Goal: Task Accomplishment & Management: Manage account settings

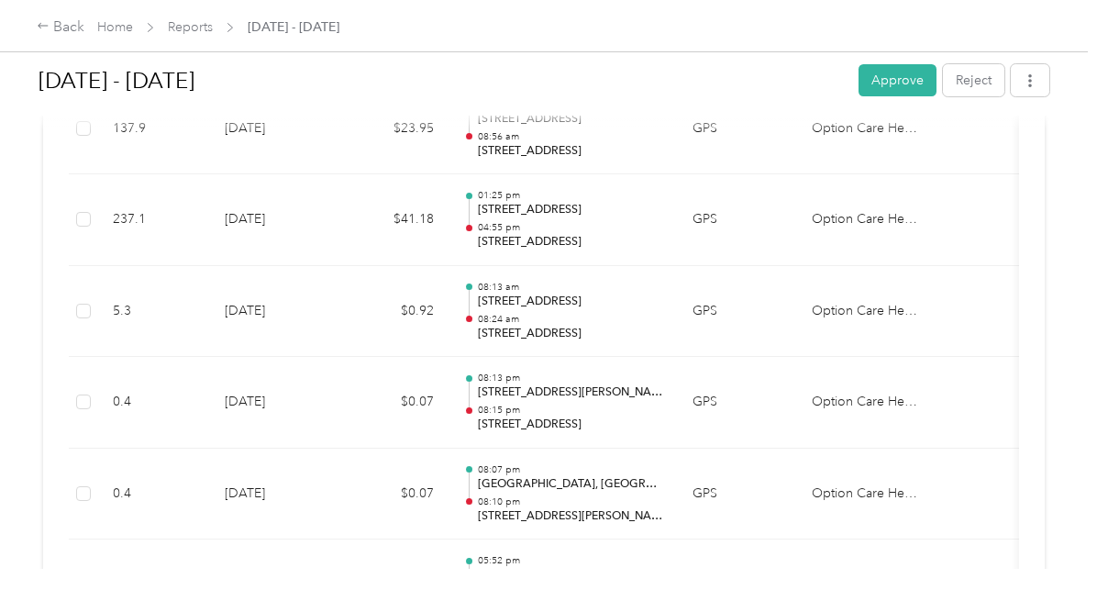
scroll to position [917, 0]
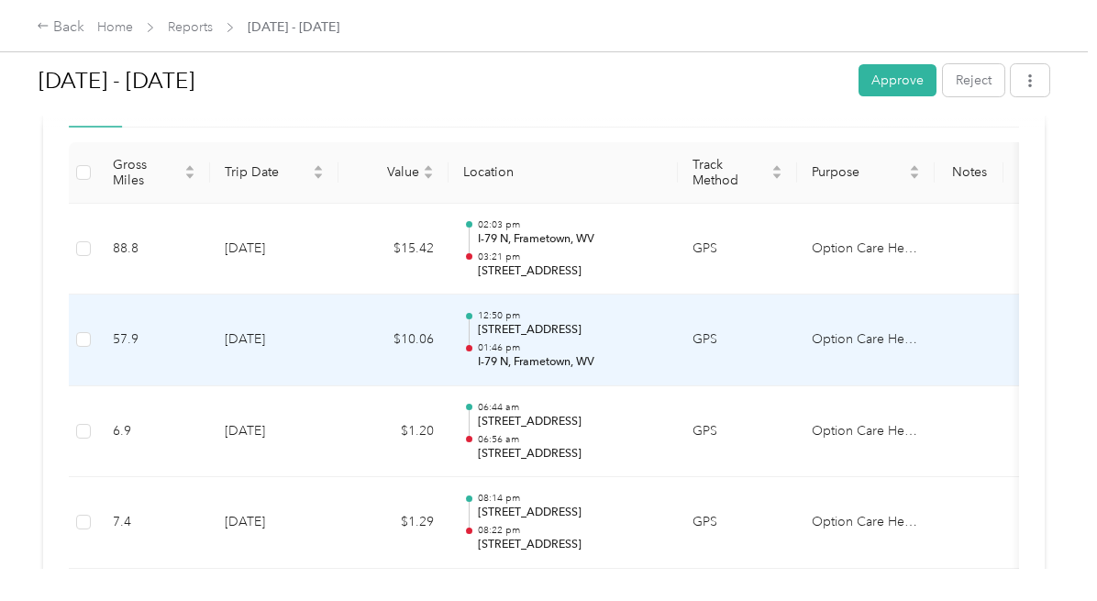
scroll to position [550, 0]
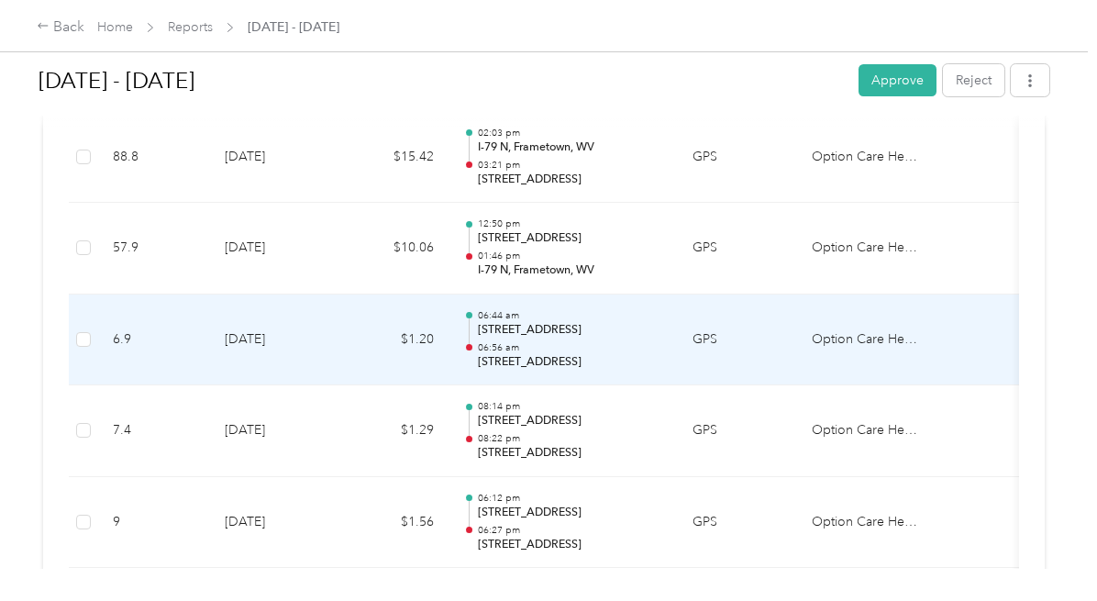
click at [712, 337] on td "GPS" at bounding box center [737, 340] width 119 height 92
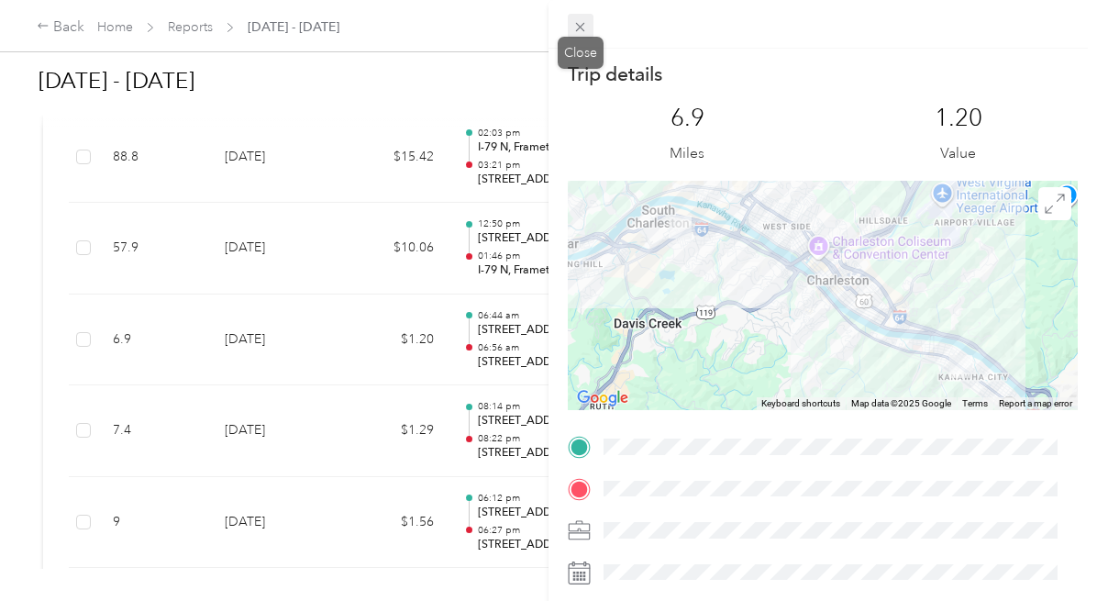
click at [577, 27] on icon at bounding box center [580, 27] width 16 height 16
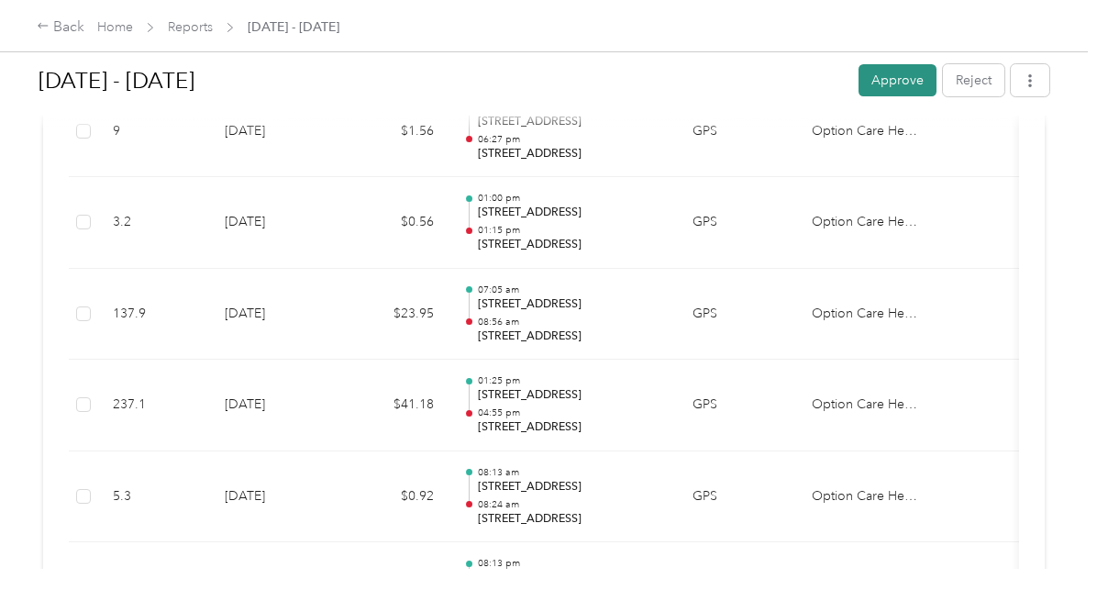
scroll to position [826, 0]
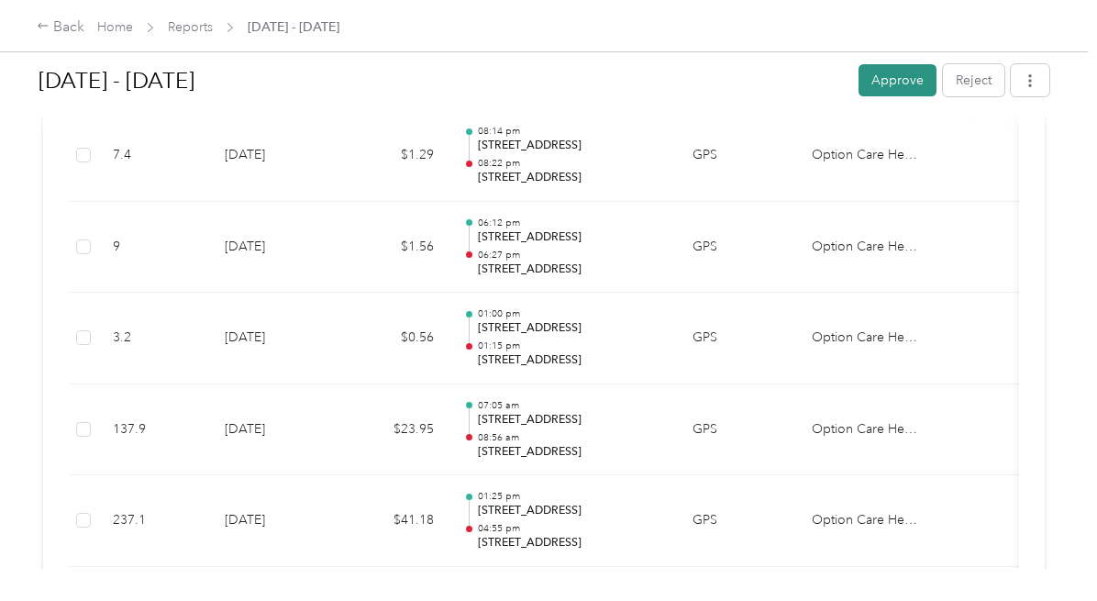
click at [872, 82] on button "Approve" at bounding box center [898, 80] width 78 height 32
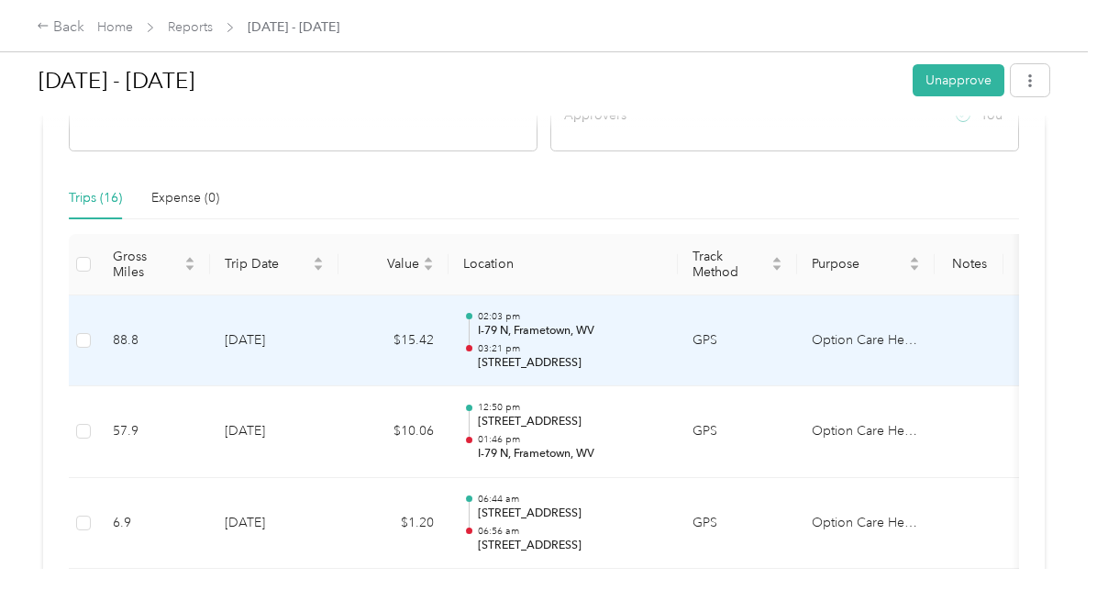
scroll to position [0, 0]
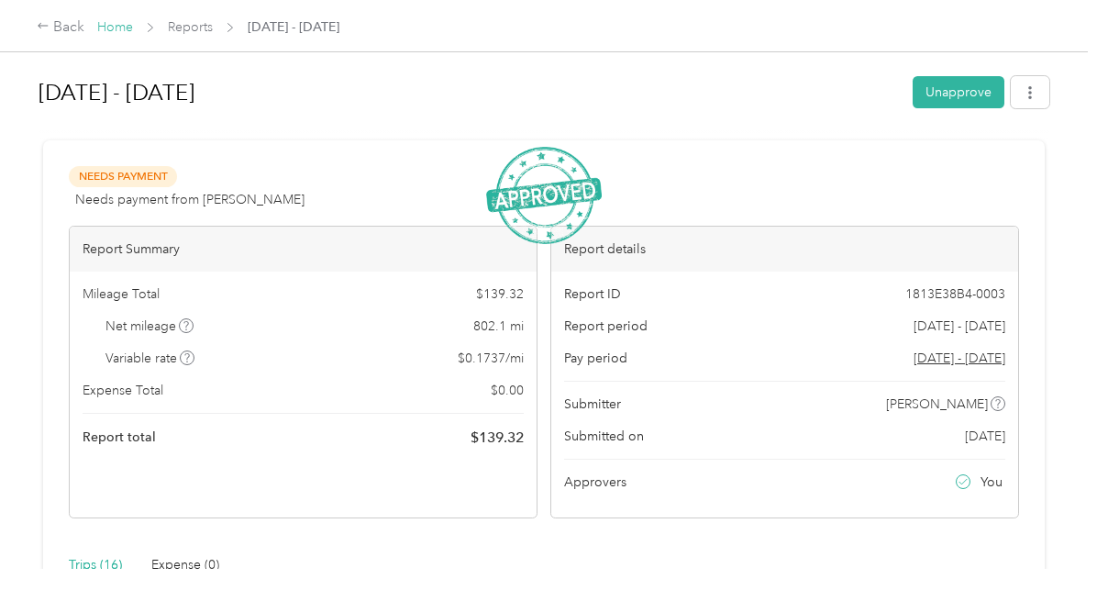
click at [108, 27] on link "Home" at bounding box center [115, 27] width 36 height 16
